Goal: Information Seeking & Learning: Find specific page/section

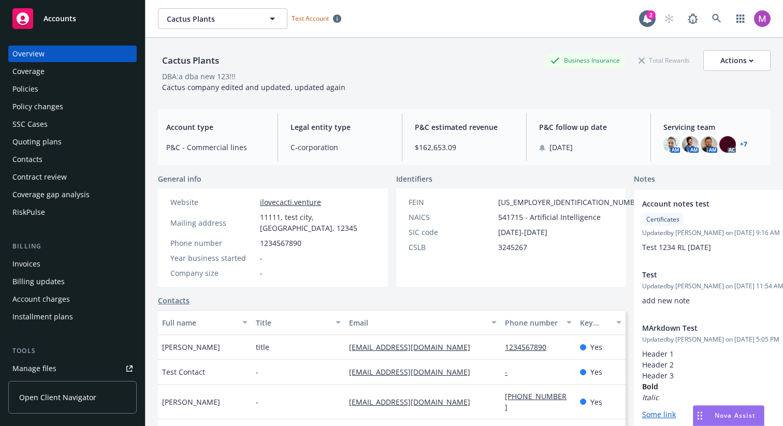
click at [74, 81] on div "Policies" at bounding box center [72, 89] width 120 height 17
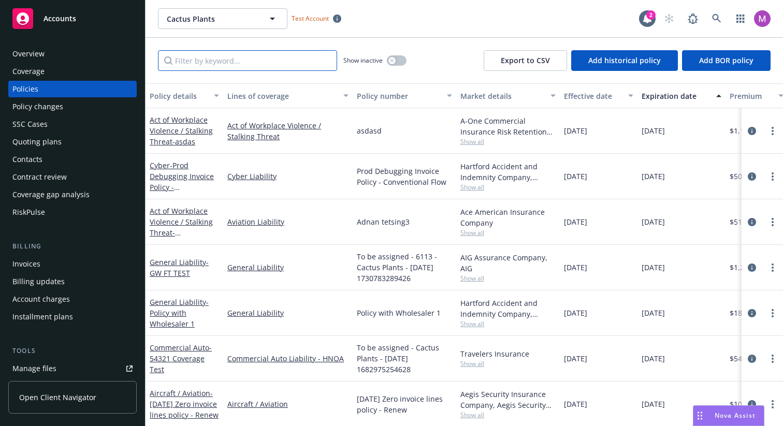
click at [269, 68] on input "Filter by keyword..." at bounding box center [247, 60] width 179 height 21
drag, startPoint x: 415, startPoint y: 64, endPoint x: 422, endPoint y: 71, distance: 10.2
click at [415, 66] on div "Show inactive Export to CSV Add historical policy Add BOR policy" at bounding box center [463, 61] width 637 height 46
click at [402, 58] on button "button" at bounding box center [397, 60] width 20 height 10
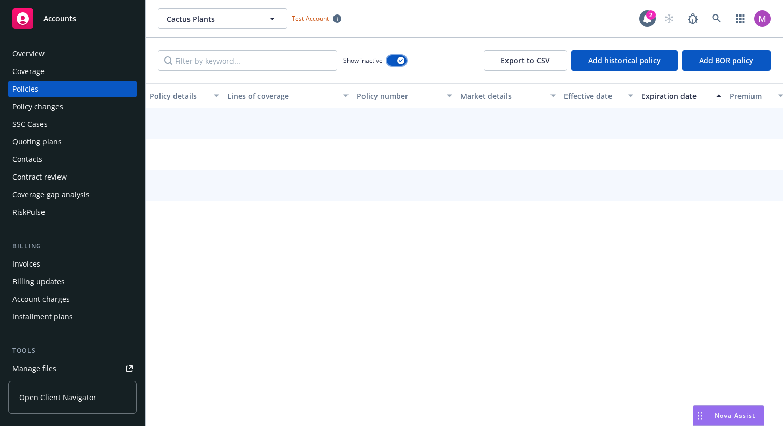
click at [402, 58] on div "button" at bounding box center [400, 60] width 7 height 7
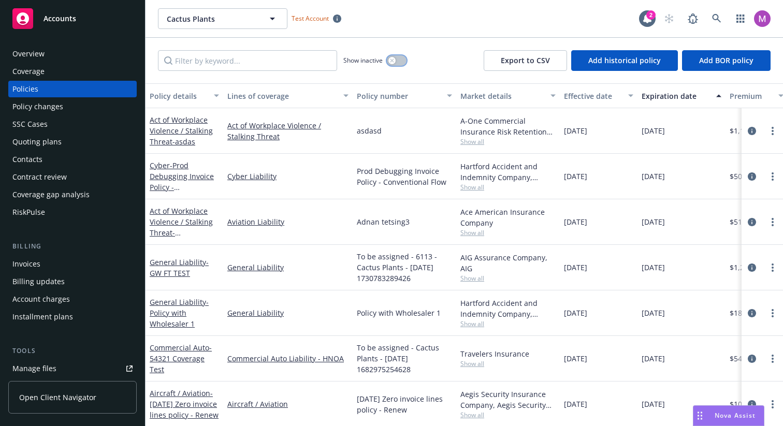
scroll to position [217, 0]
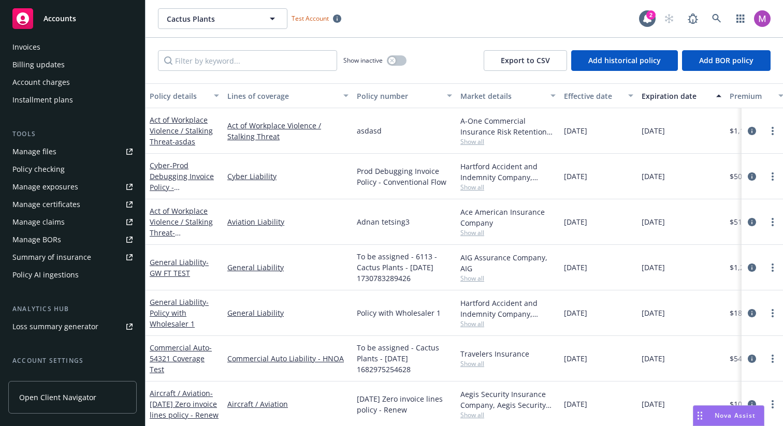
click at [108, 170] on div "Policy checking" at bounding box center [72, 169] width 120 height 17
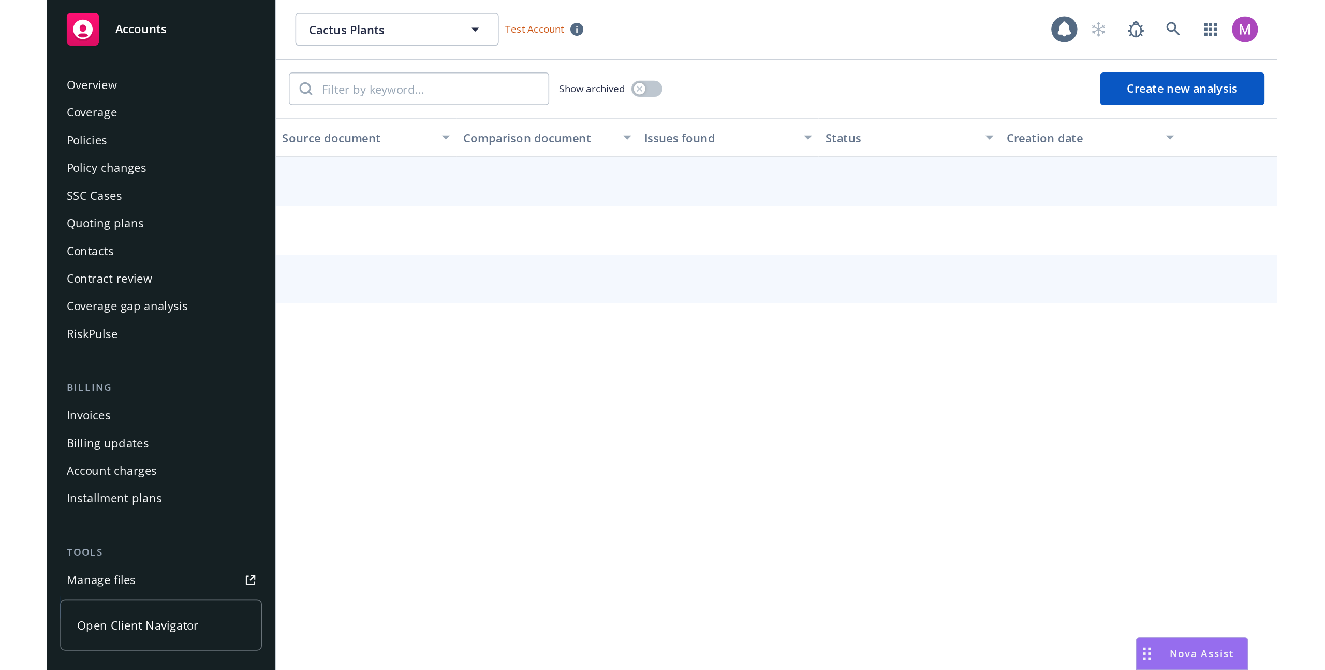
scroll to position [156, 0]
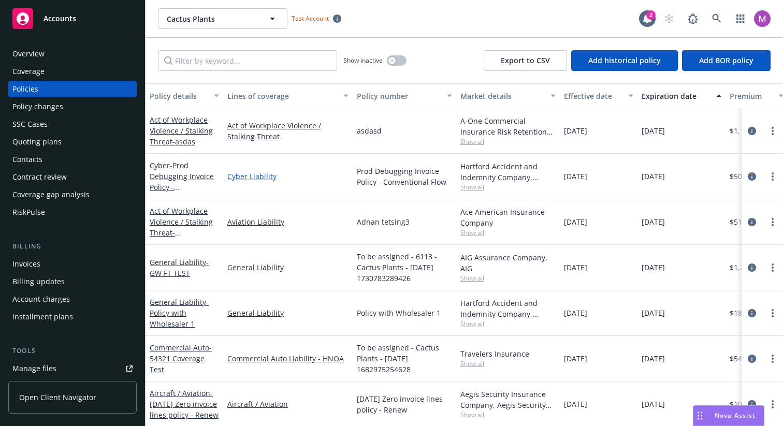
click at [254, 177] on link "Cyber Liability" at bounding box center [287, 176] width 121 height 11
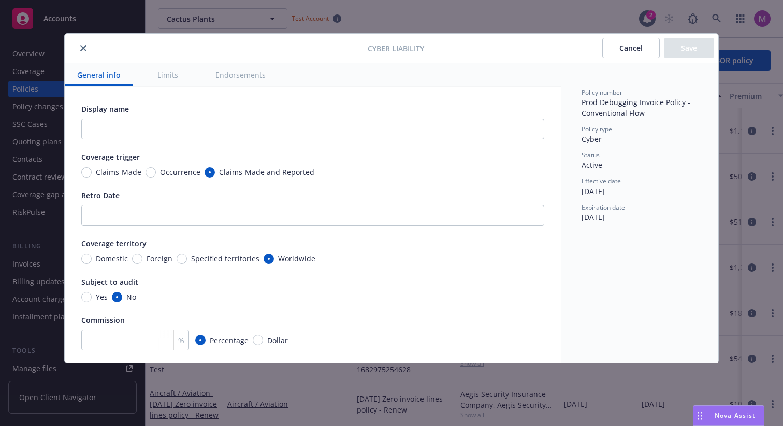
click at [386, 28] on div "Cyber Liability Cancel Save General info Limits Endorsements Display name Cover…" at bounding box center [391, 213] width 783 height 426
click at [80, 50] on button "close" at bounding box center [83, 48] width 12 height 12
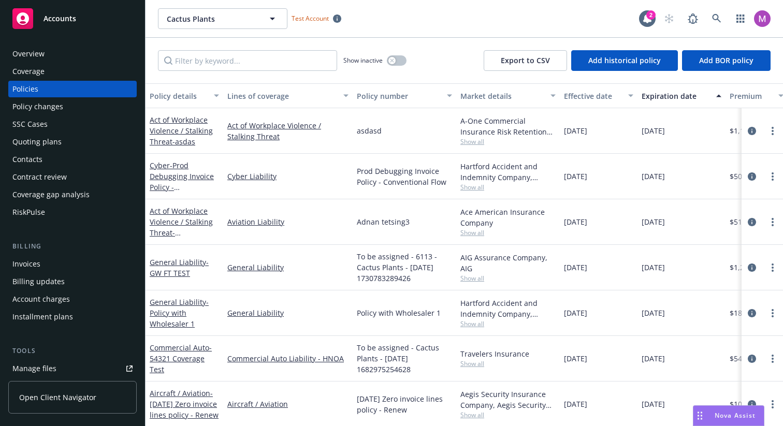
click at [375, 47] on div "Show inactive Export to CSV Add historical policy Add BOR policy" at bounding box center [463, 61] width 637 height 46
